Goal: Task Accomplishment & Management: Use online tool/utility

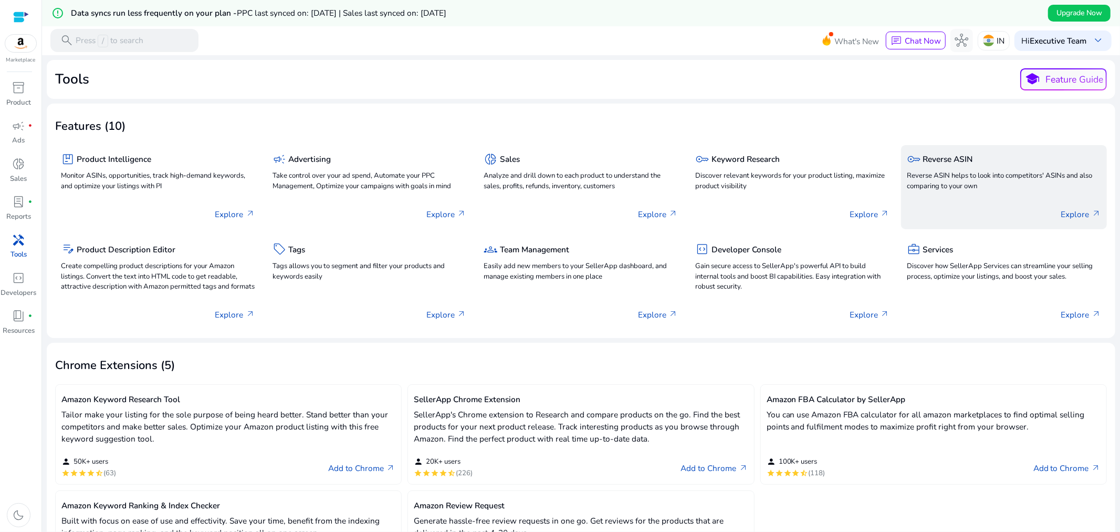
click at [1001, 169] on div "key Reverse ASIN Reverse ASIN helps to look into competitors' ASINs and also co…" at bounding box center [1004, 173] width 194 height 44
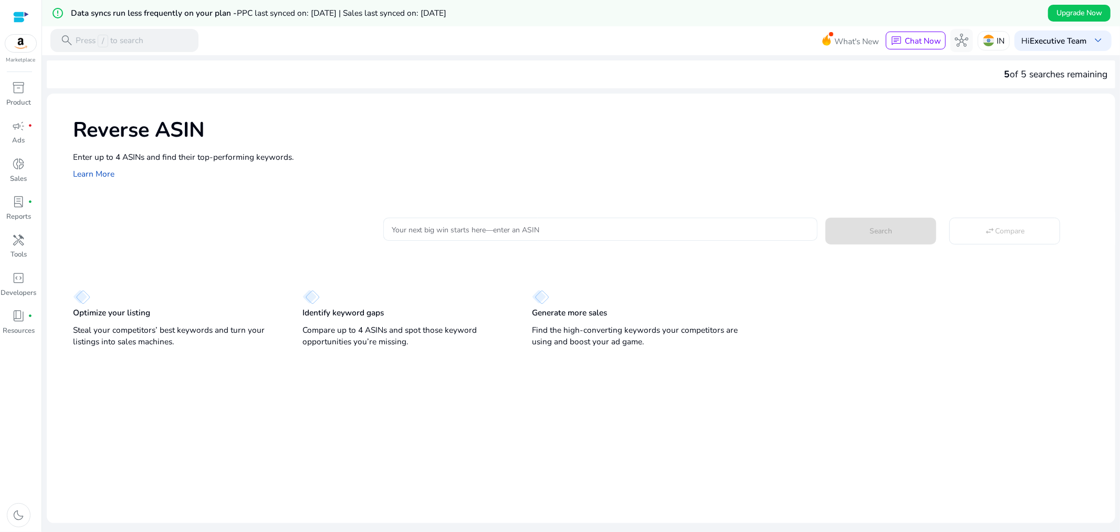
click at [608, 227] on input "Your next big win starts here—enter an ASIN" at bounding box center [601, 229] width 418 height 12
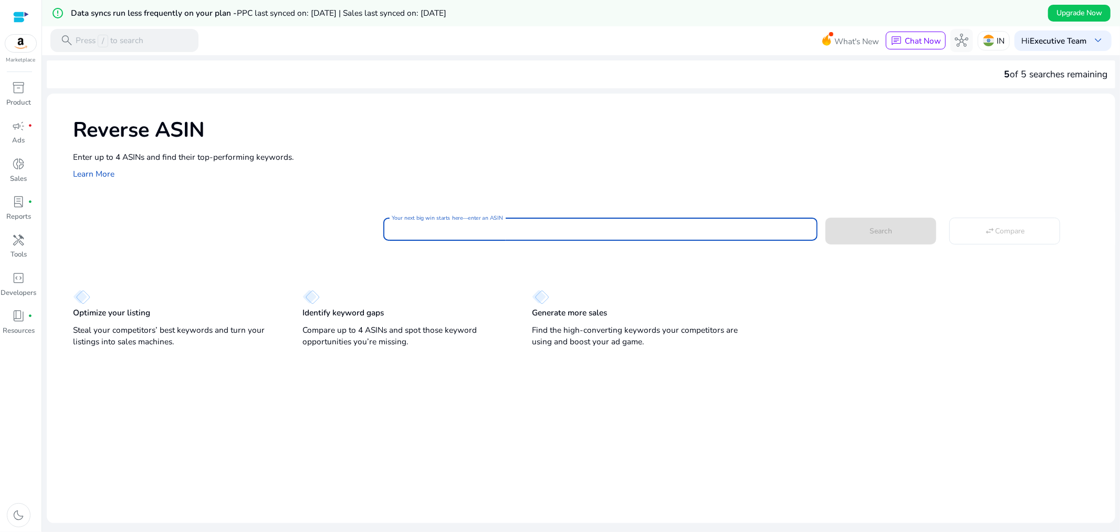
paste input "**********"
type input "**********"
click at [855, 227] on span at bounding box center [881, 230] width 111 height 25
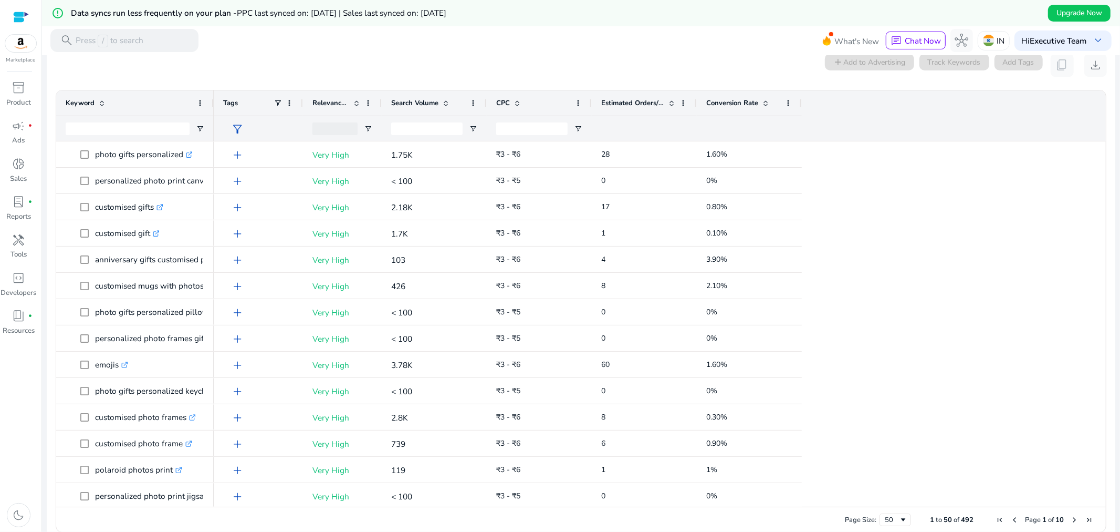
click at [737, 101] on span "Conversion Rate" at bounding box center [732, 102] width 52 height 9
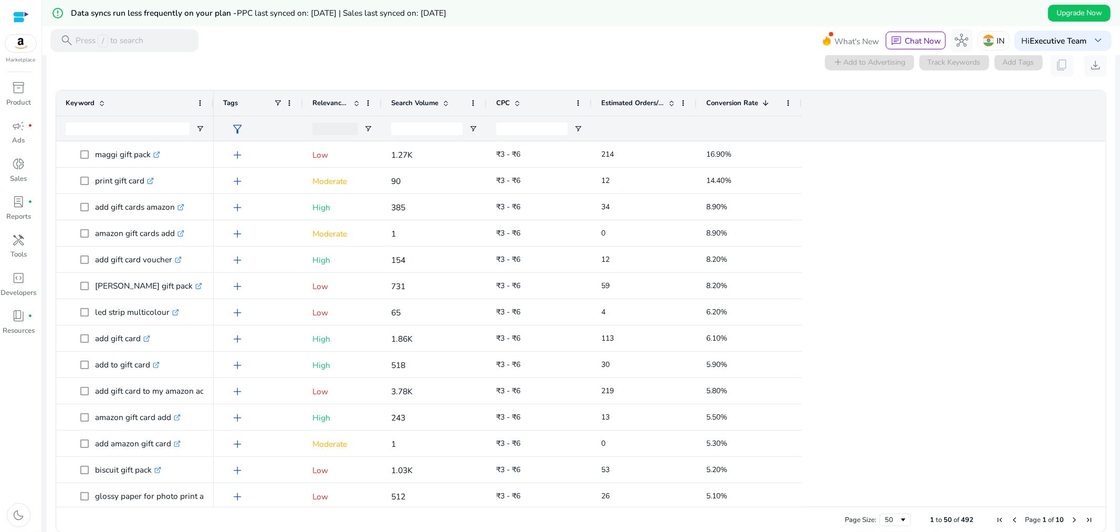
click at [742, 98] on span "Conversion Rate" at bounding box center [732, 102] width 52 height 9
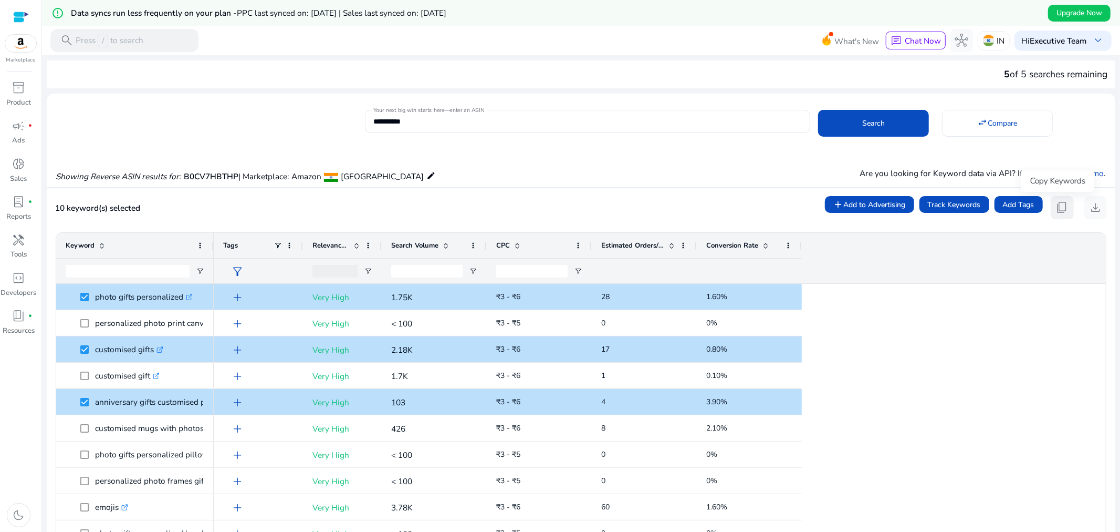
click at [1058, 211] on span "content_copy" at bounding box center [1063, 208] width 14 height 14
click at [1063, 214] on span "content_copy" at bounding box center [1063, 208] width 14 height 14
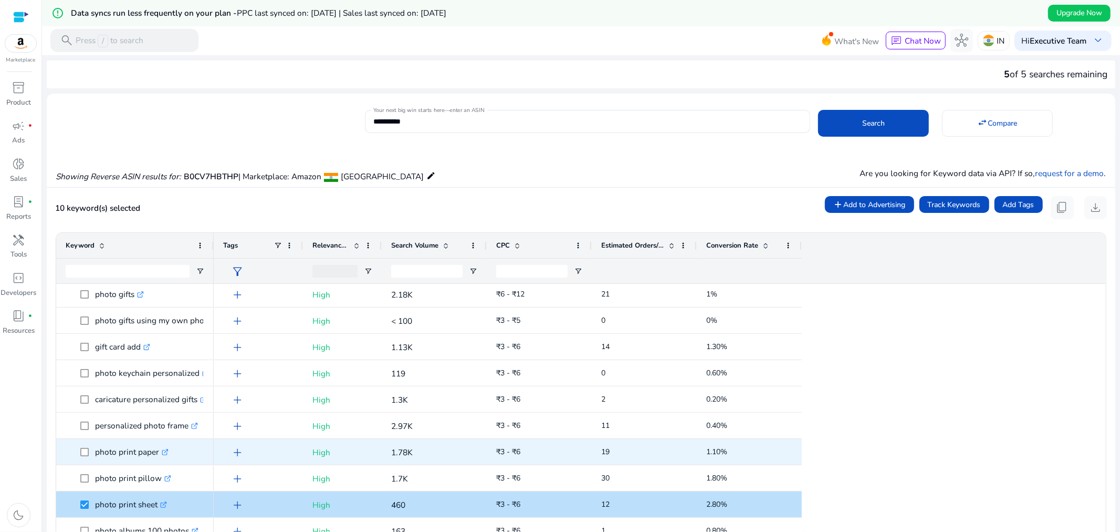
scroll to position [156, 0]
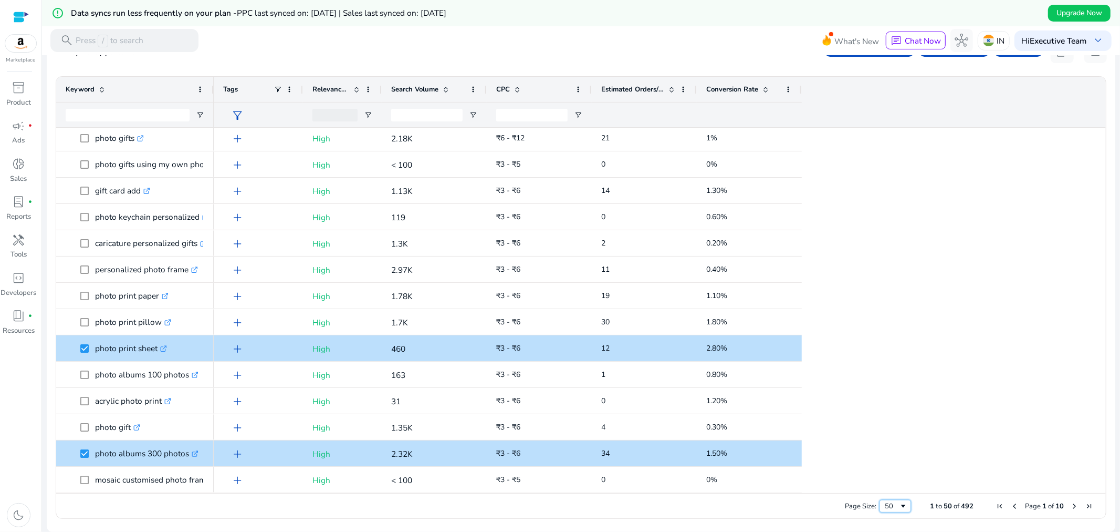
click at [899, 509] on span "Page Size" at bounding box center [903, 506] width 8 height 8
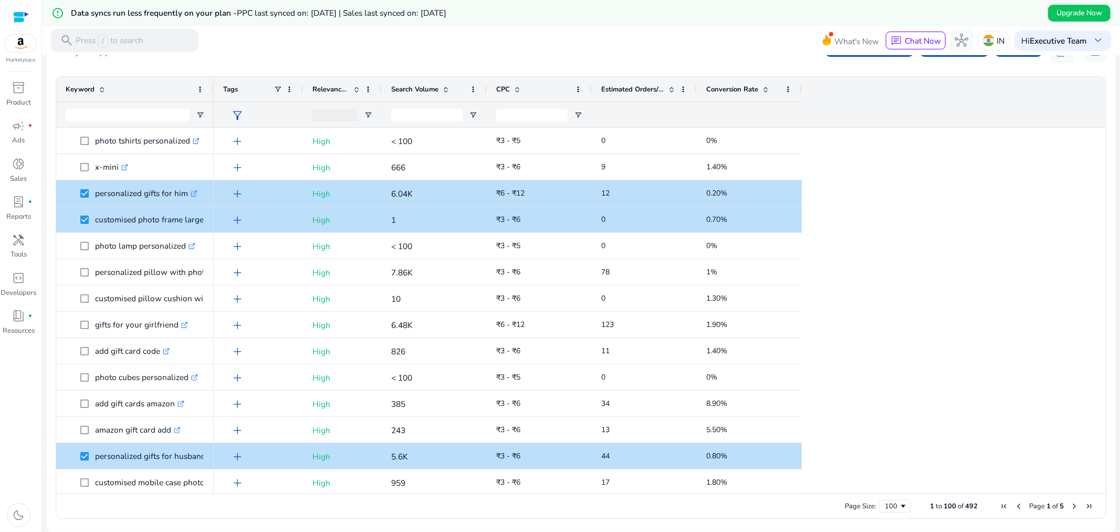
scroll to position [0, 0]
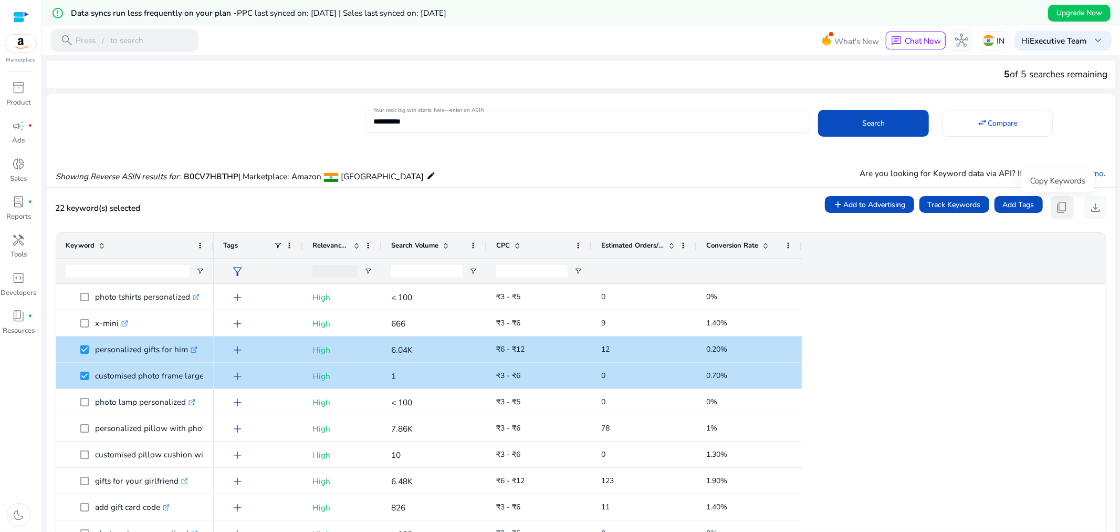
click at [1057, 206] on span "content_copy" at bounding box center [1063, 208] width 14 height 14
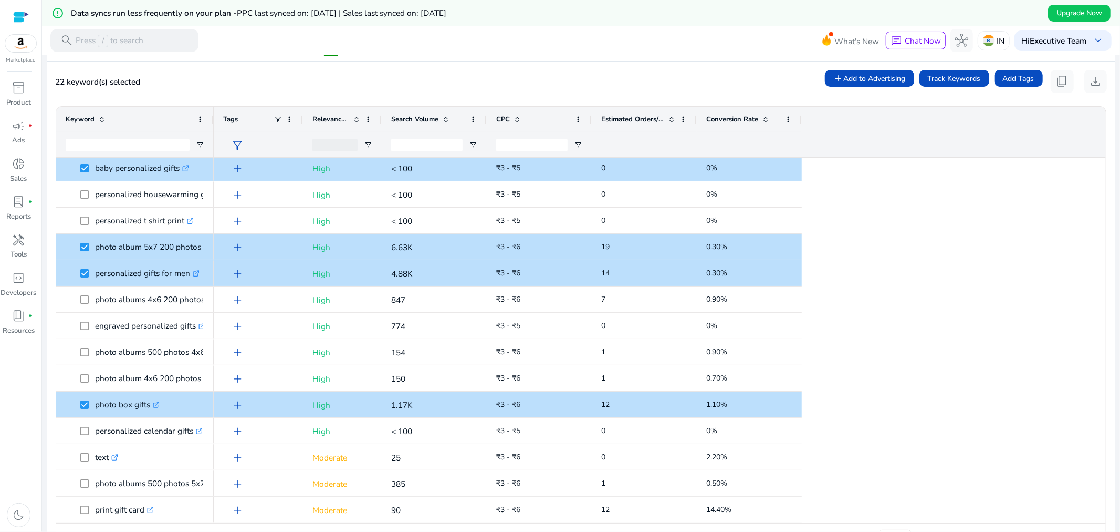
scroll to position [156, 0]
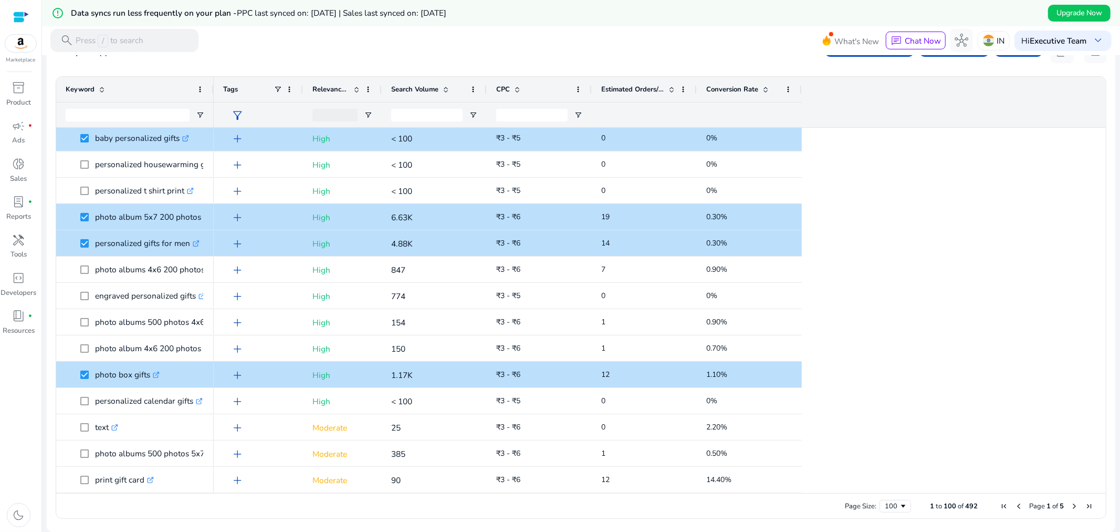
click at [1070, 502] on span "Next Page" at bounding box center [1074, 506] width 8 height 8
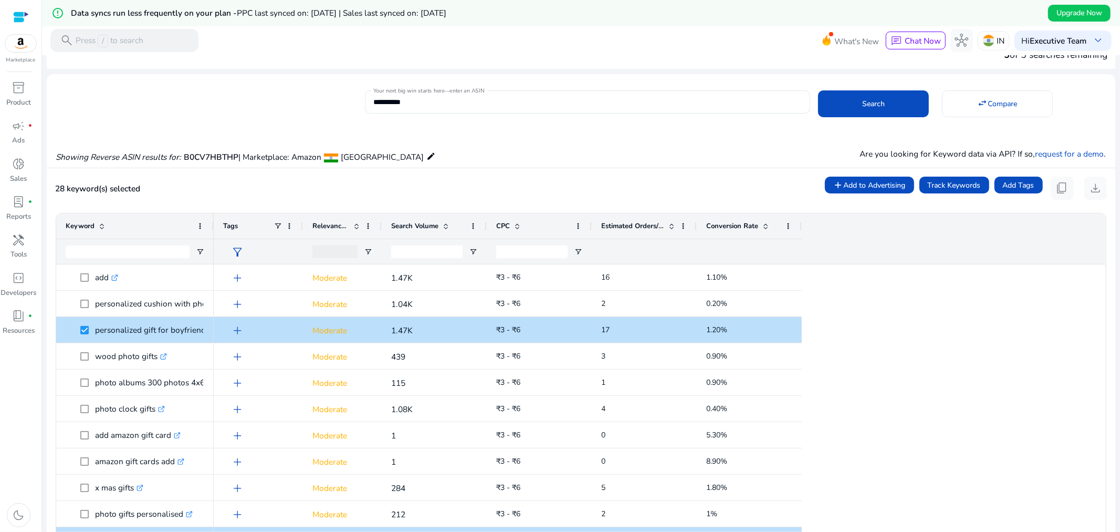
scroll to position [0, 0]
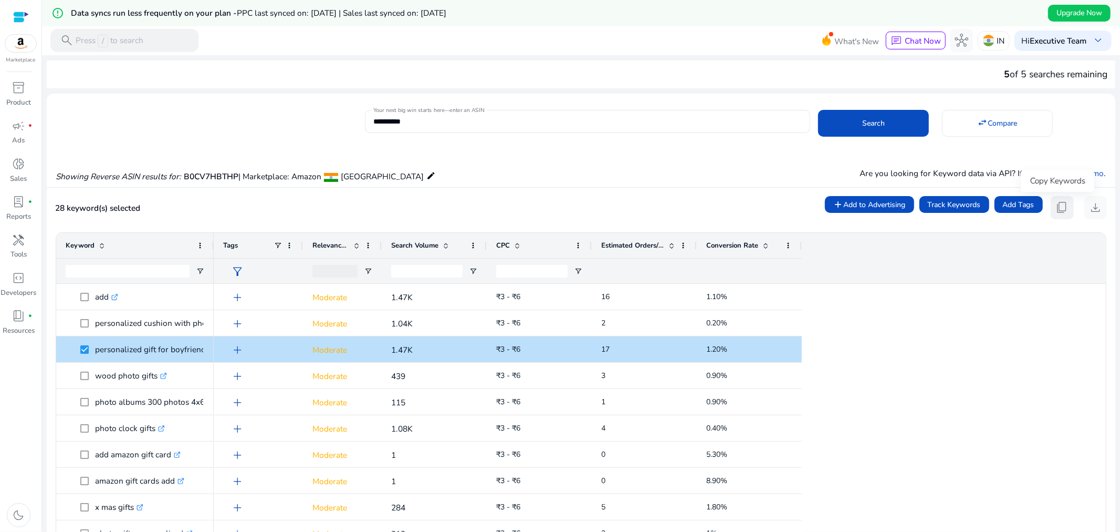
click at [1057, 203] on span "content_copy" at bounding box center [1063, 208] width 14 height 14
click at [14, 251] on p "Tools" at bounding box center [19, 254] width 16 height 11
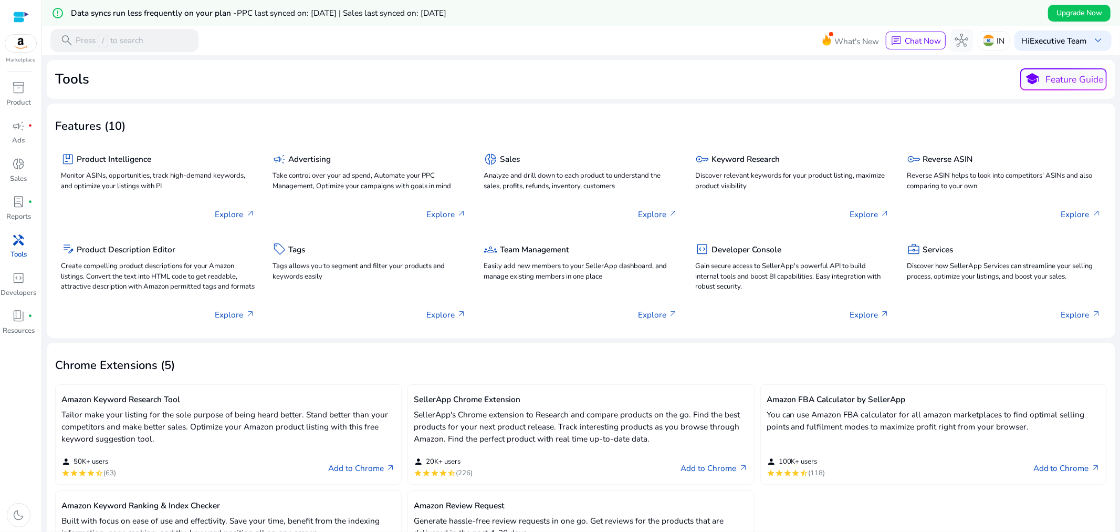
click at [8, 238] on div "handyman" at bounding box center [19, 240] width 32 height 18
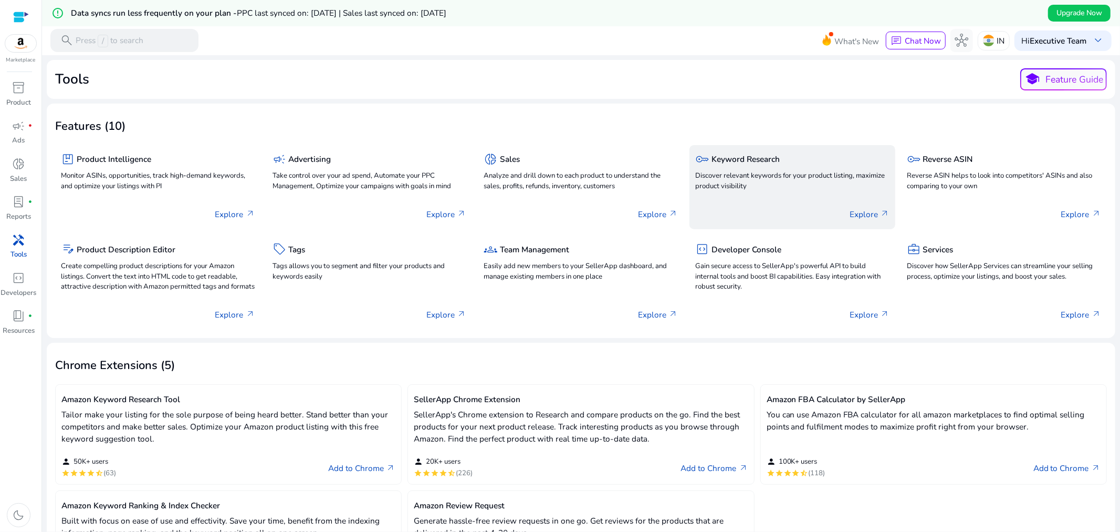
click at [825, 171] on p "Discover relevant keywords for your product listing, maximize product visibility" at bounding box center [792, 181] width 194 height 21
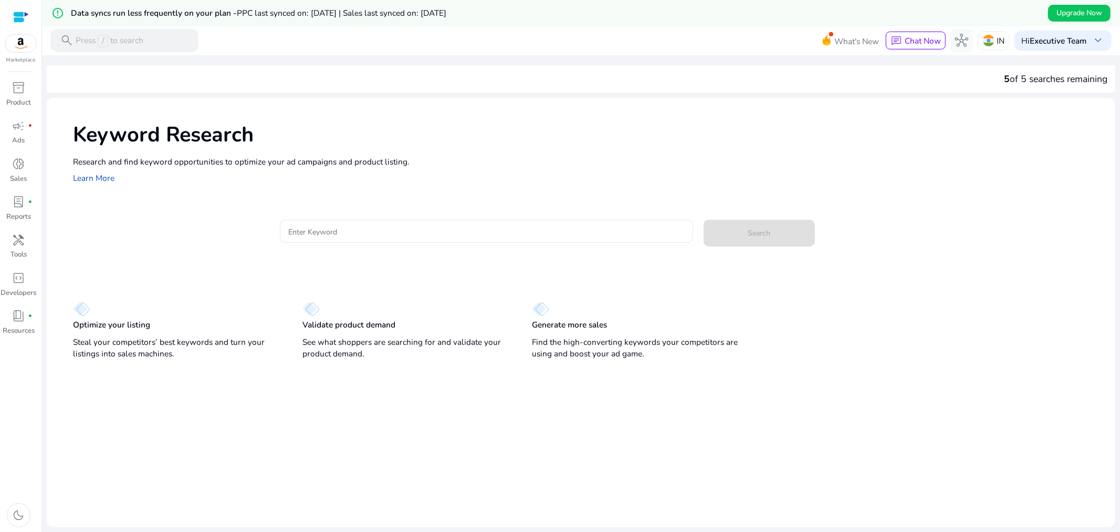
drag, startPoint x: 439, startPoint y: 216, endPoint x: 449, endPoint y: 194, distance: 24.0
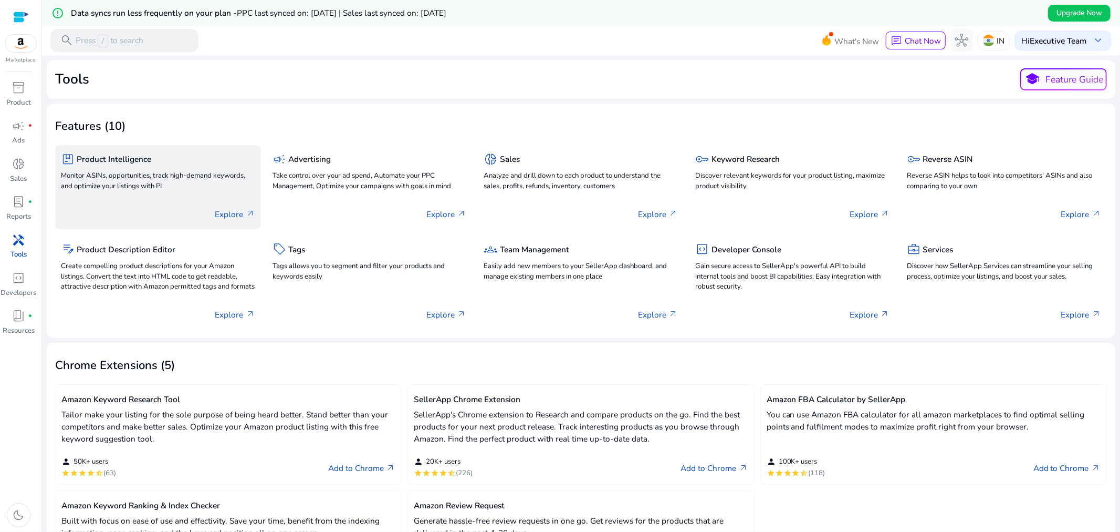
click at [225, 163] on div "package Product Intelligence" at bounding box center [158, 159] width 194 height 17
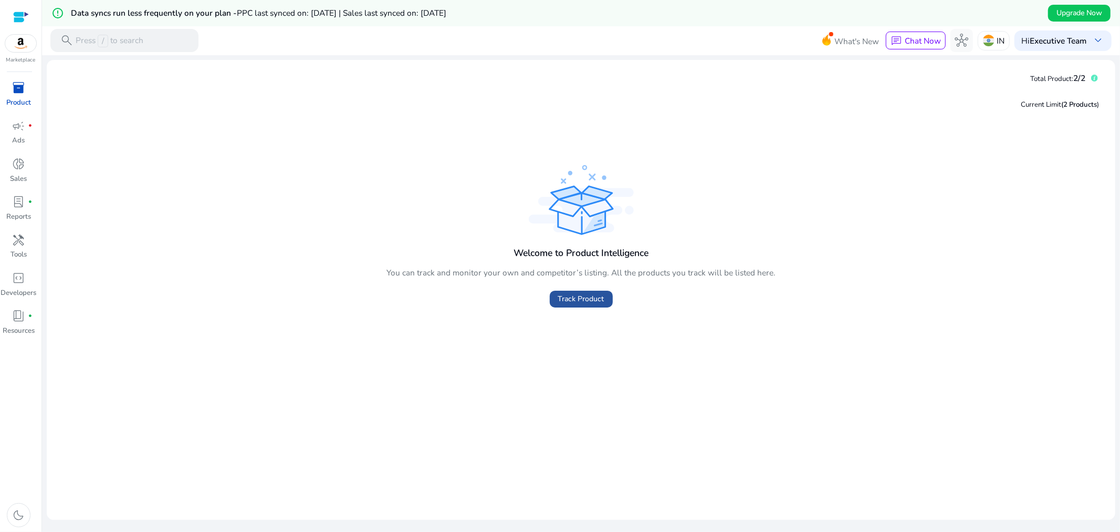
click at [585, 306] on span at bounding box center [581, 298] width 63 height 25
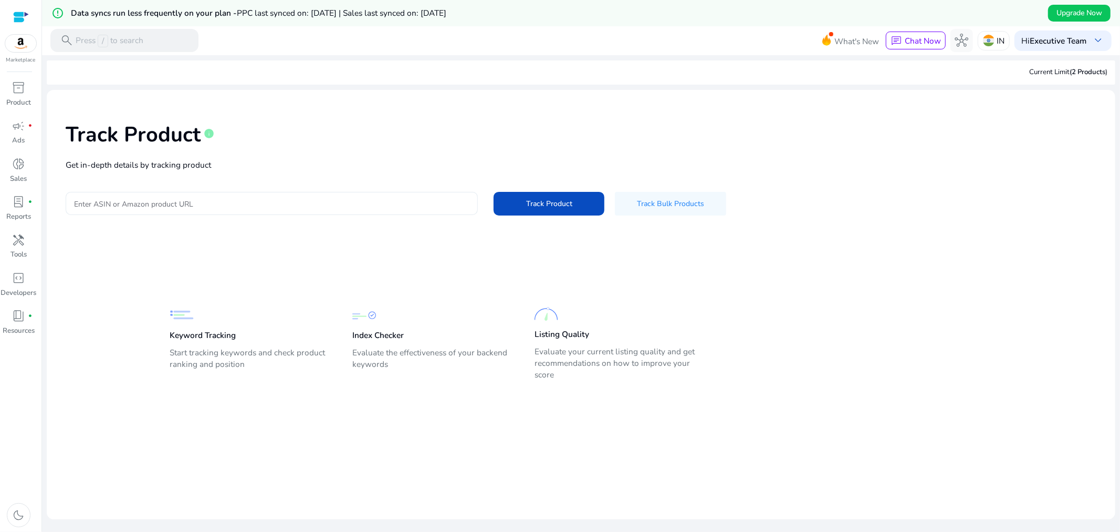
click at [255, 193] on div at bounding box center [271, 203] width 395 height 23
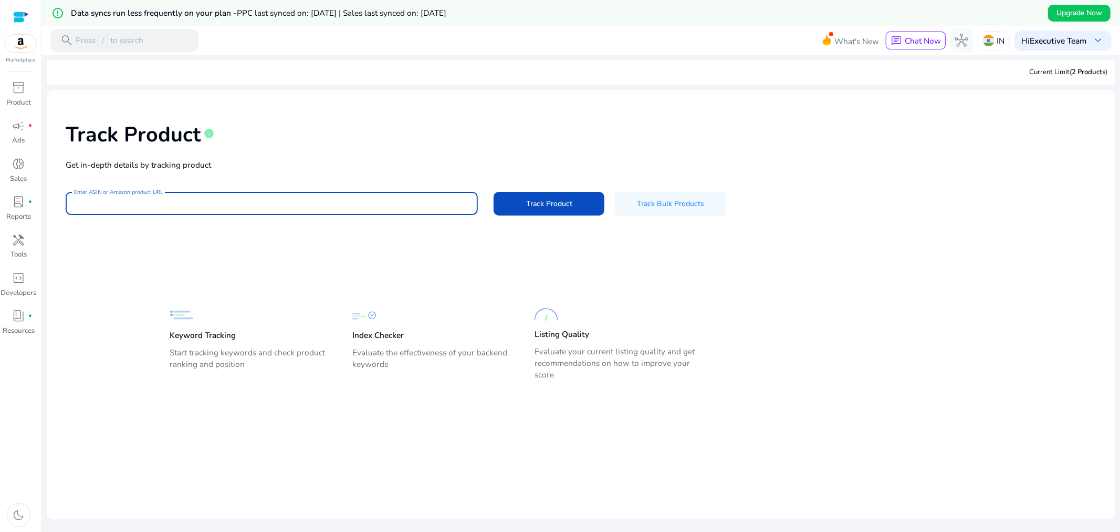
click at [247, 201] on input "Enter ASIN or Amazon product URL" at bounding box center [271, 203] width 395 height 12
paste input "**********"
type input "**********"
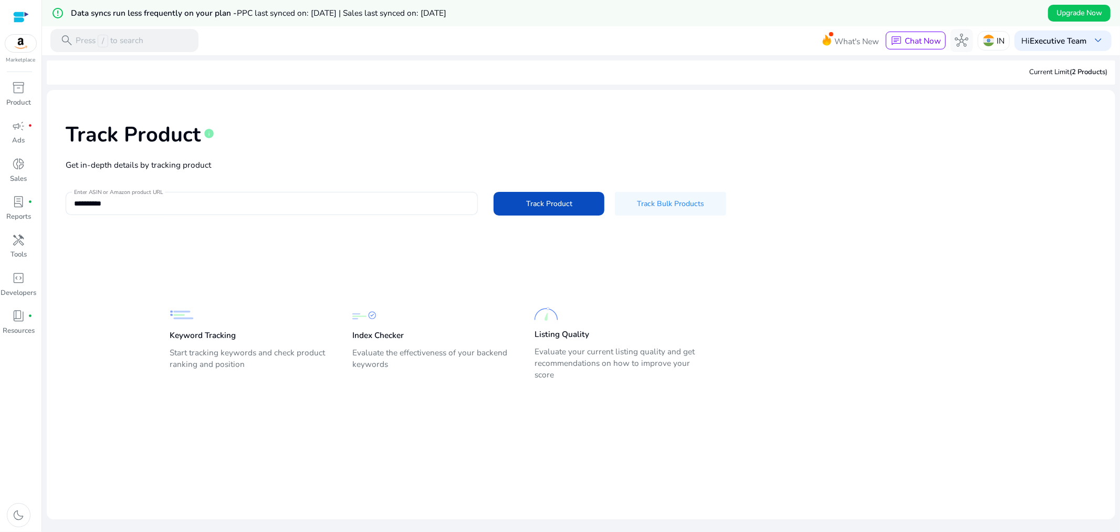
drag, startPoint x: 437, startPoint y: 296, endPoint x: 489, endPoint y: 249, distance: 69.9
click at [438, 296] on div "Keyword Tracking Start tracking keywords and check product ranking and position…" at bounding box center [573, 336] width 807 height 95
click at [544, 205] on span "Track Product" at bounding box center [549, 203] width 46 height 11
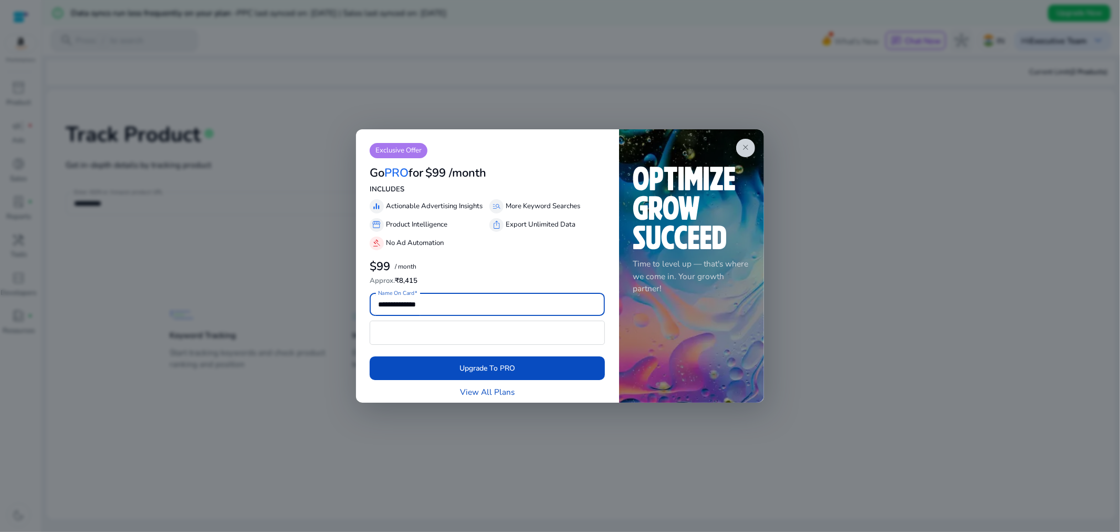
click at [754, 142] on div "close Time to level up — that's where we come in. Your growth partner!" at bounding box center [691, 265] width 145 height 273
click at [755, 155] on div "close Time to level up — that's where we come in. Your growth partner!" at bounding box center [691, 265] width 145 height 273
click at [743, 147] on span "close" at bounding box center [745, 147] width 9 height 9
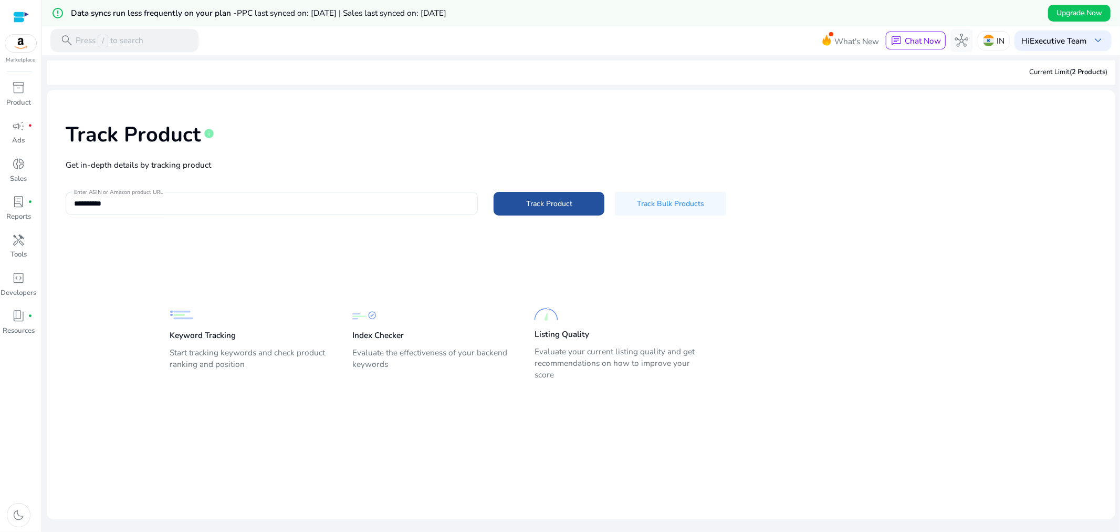
click at [562, 205] on span "Track Product" at bounding box center [549, 203] width 46 height 11
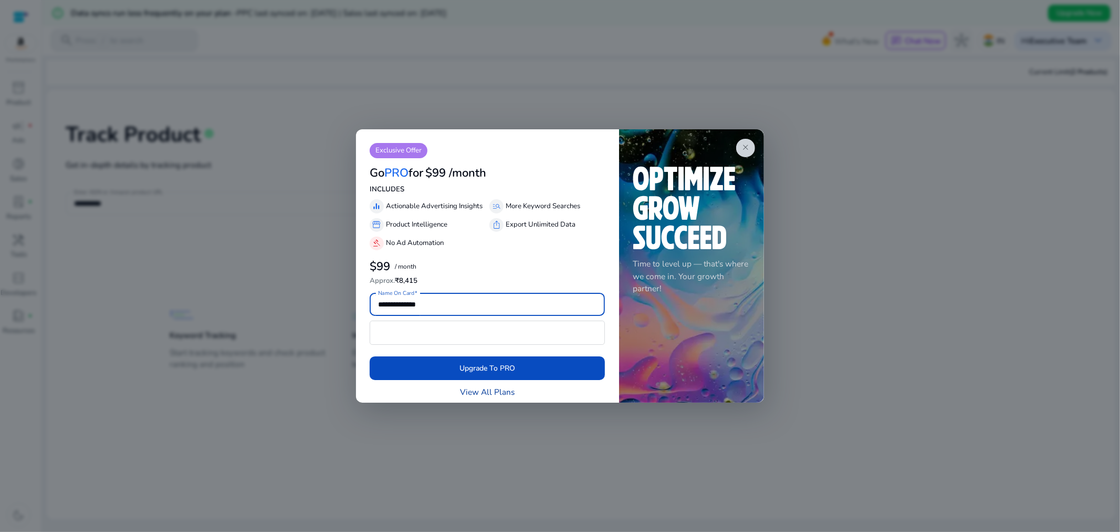
click at [469, 391] on link "View All Plans" at bounding box center [487, 392] width 55 height 12
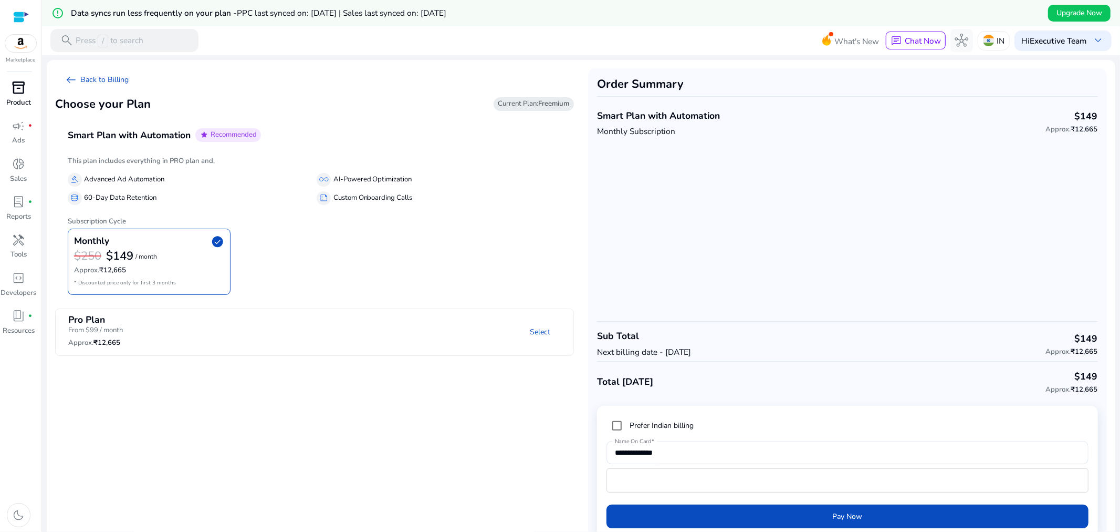
click at [24, 90] on span "inventory_2" at bounding box center [19, 88] width 14 height 14
